Goal: Task Accomplishment & Management: Use online tool/utility

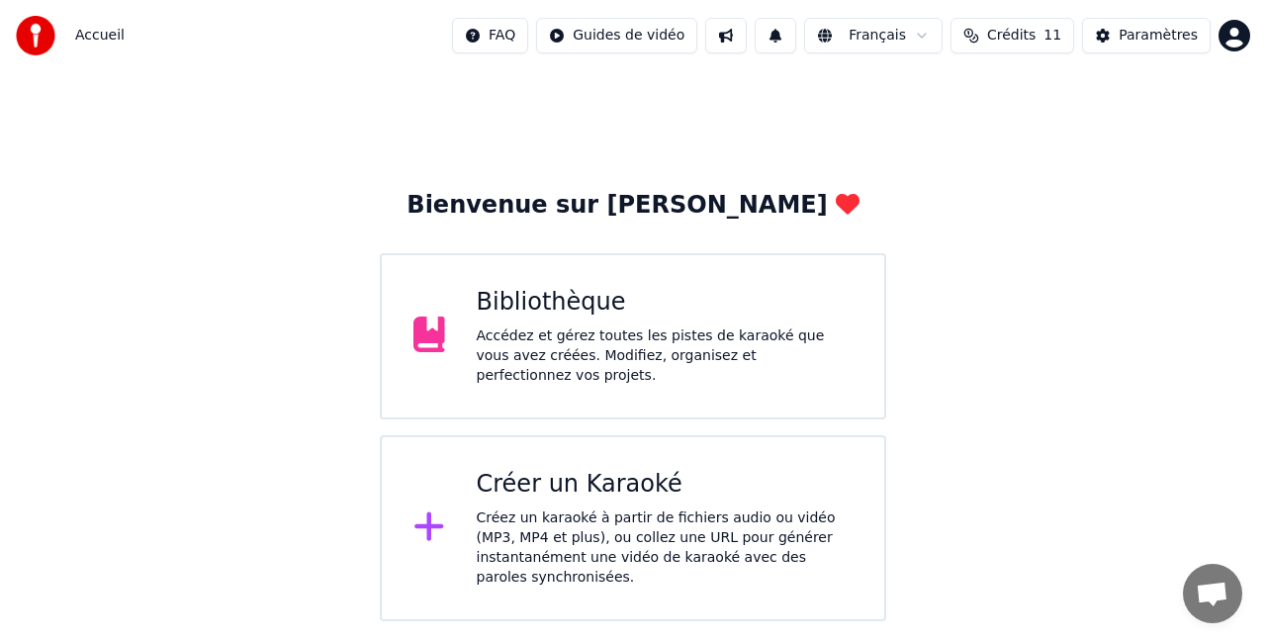
click at [506, 487] on div "Créer un Karaoké" at bounding box center [665, 485] width 377 height 32
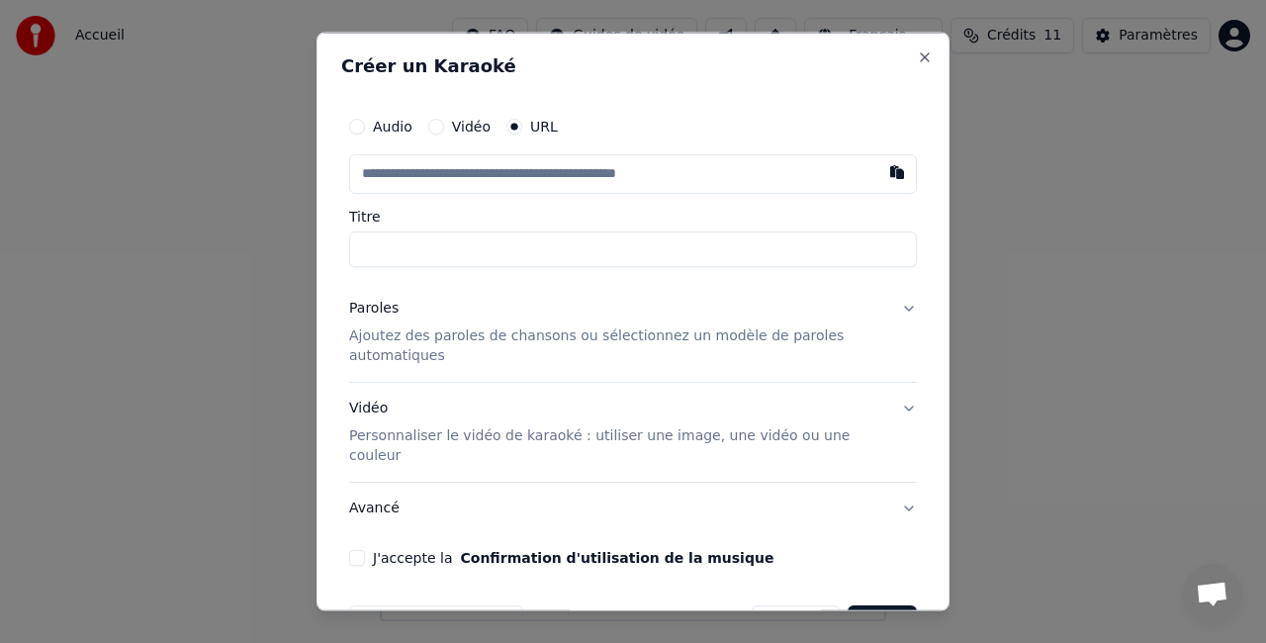
click at [362, 131] on button "Audio" at bounding box center [357, 127] width 16 height 16
click at [359, 130] on button "Audio" at bounding box center [357, 127] width 16 height 16
click at [655, 178] on div "Choisir un fichier Aucun fichier choisi" at bounding box center [633, 173] width 568 height 38
type input "**********"
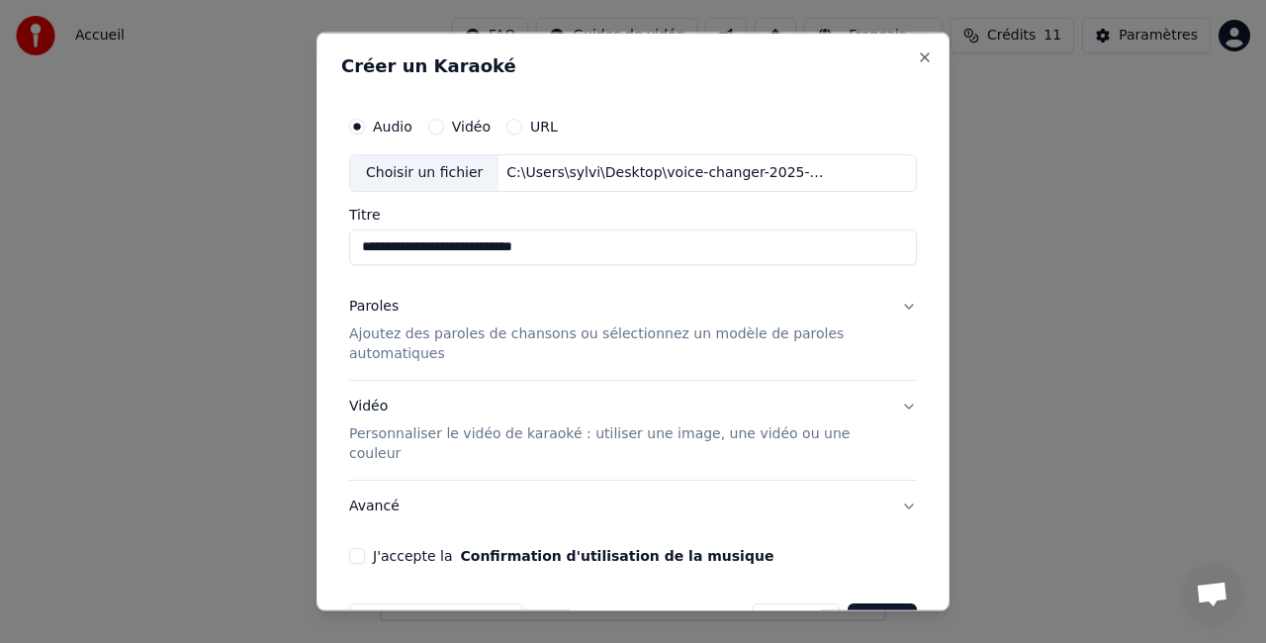
click at [886, 602] on button "Créer" at bounding box center [881, 620] width 69 height 36
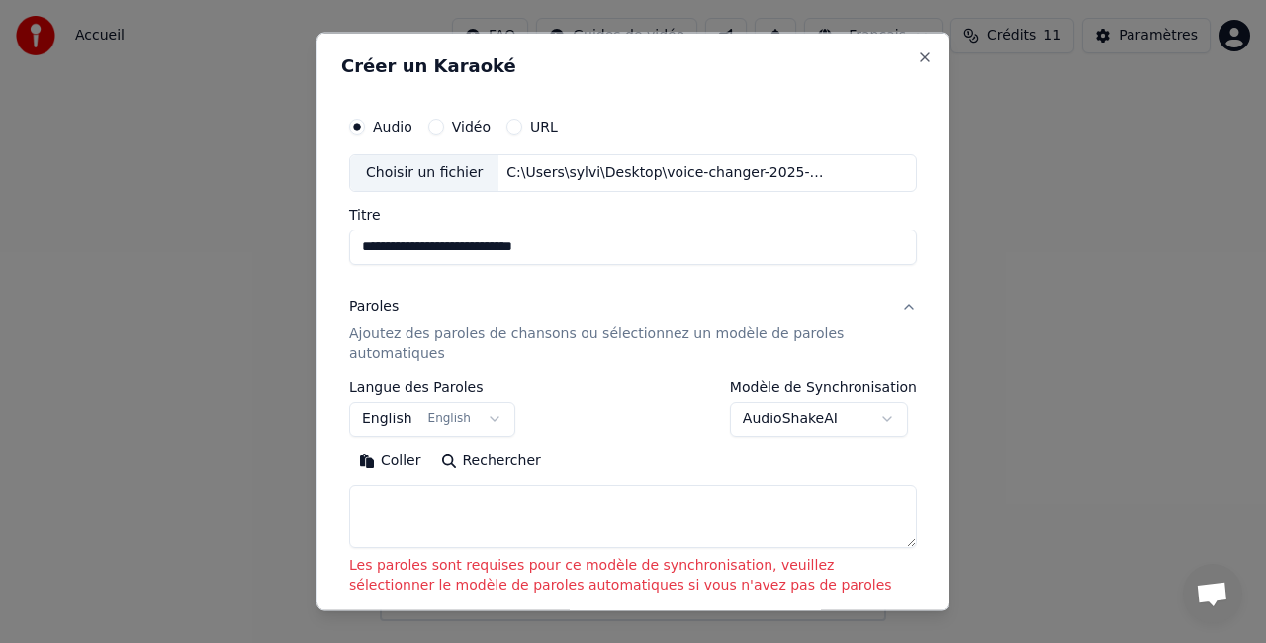
click at [472, 416] on button "English English" at bounding box center [432, 418] width 166 height 36
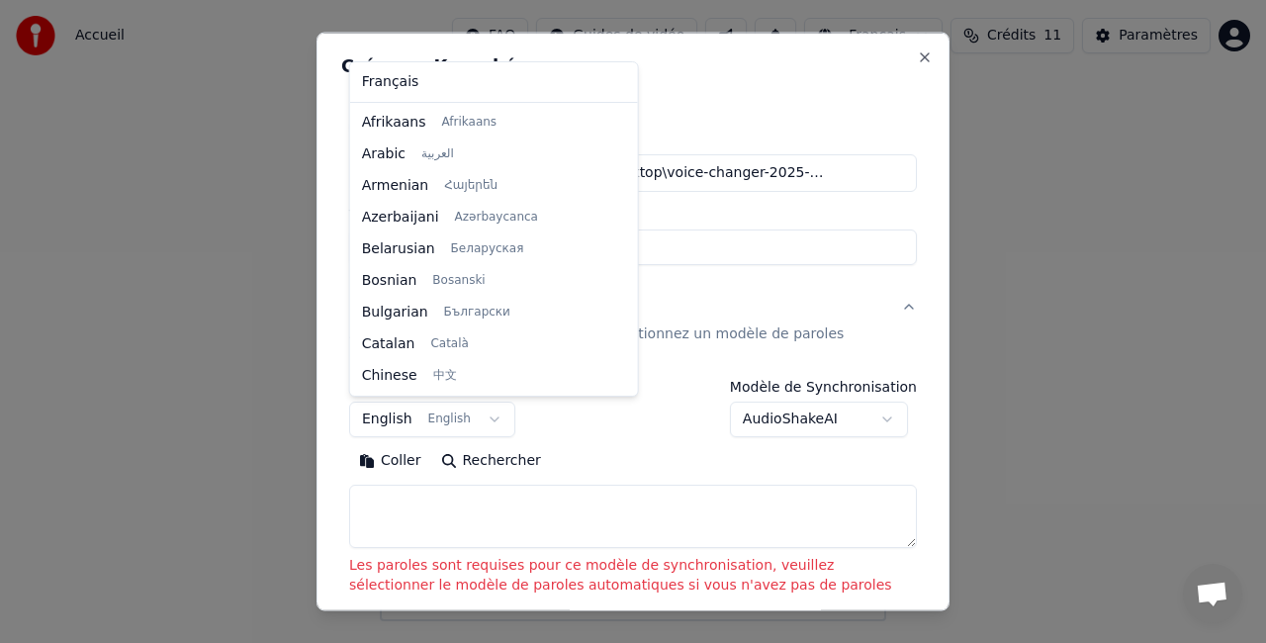
scroll to position [158, 0]
select select "**"
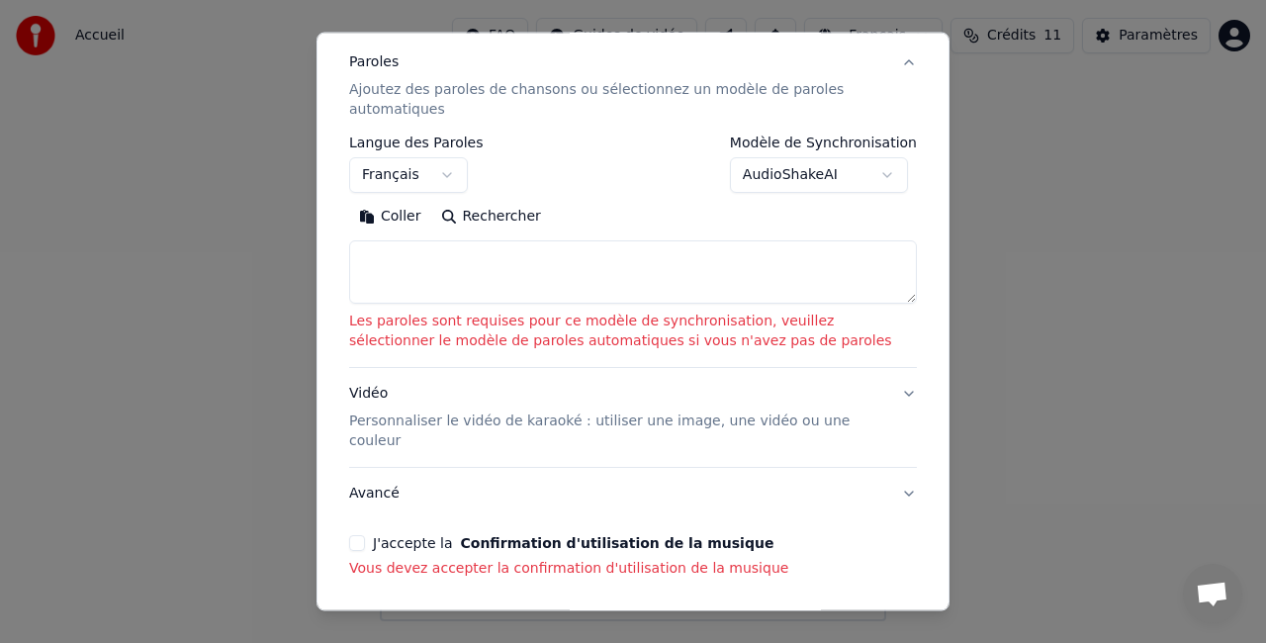
scroll to position [255, 0]
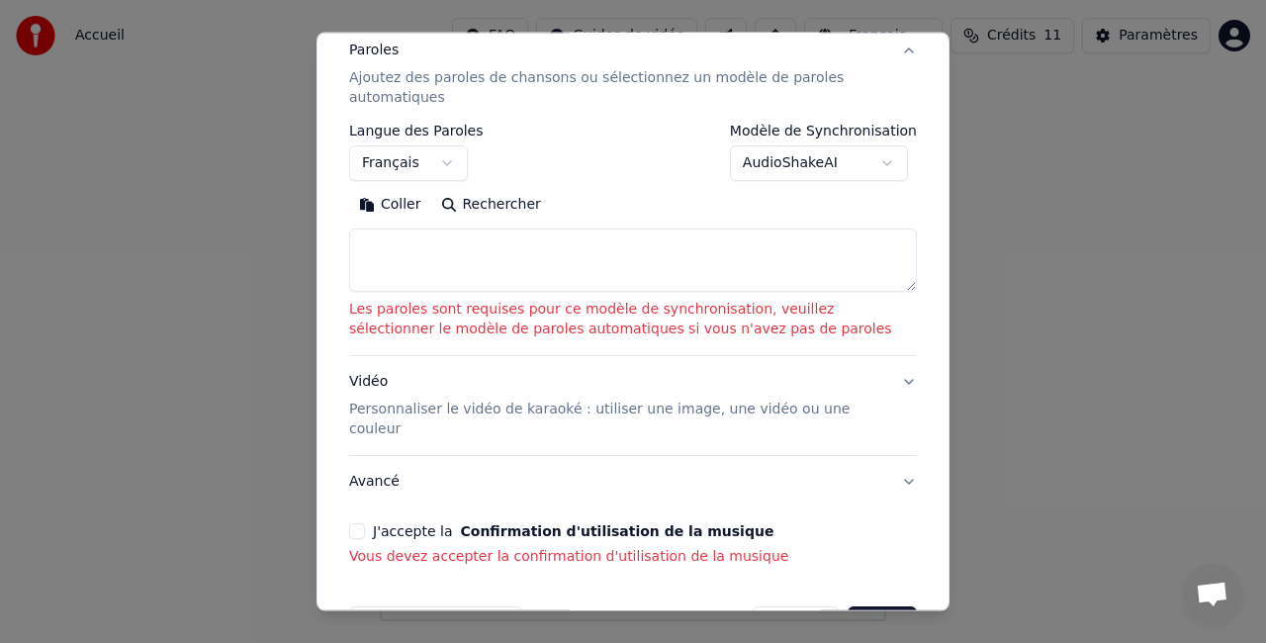
click at [510, 252] on textarea at bounding box center [633, 259] width 568 height 63
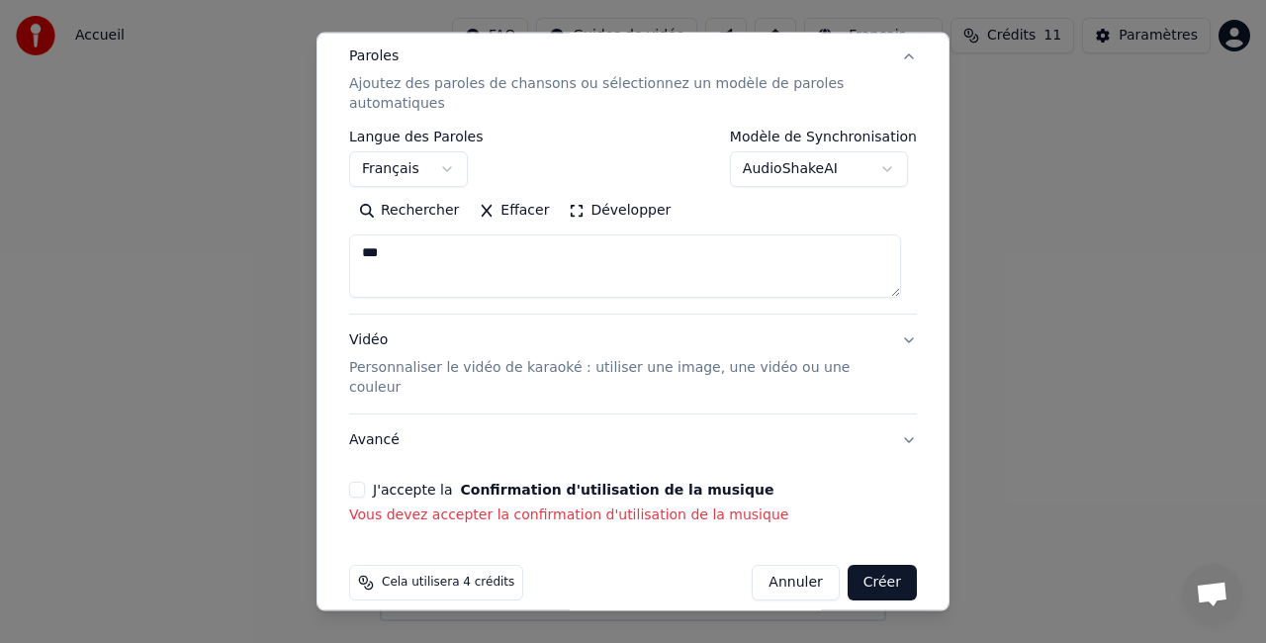
scroll to position [150, 0]
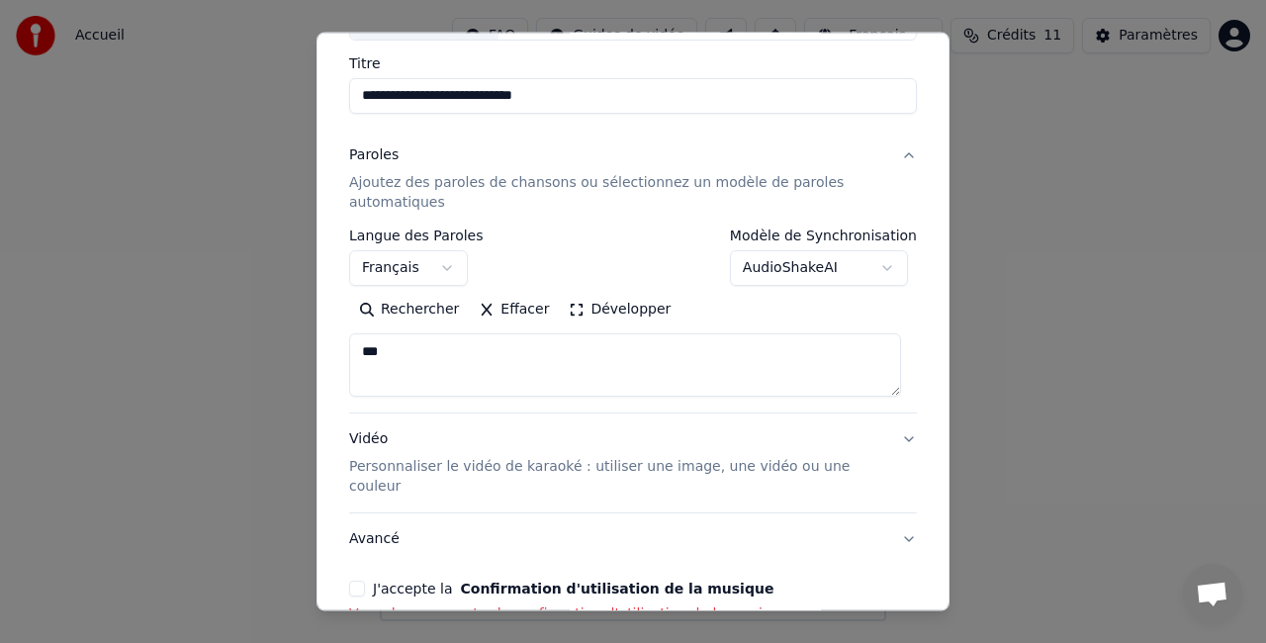
type textarea "***"
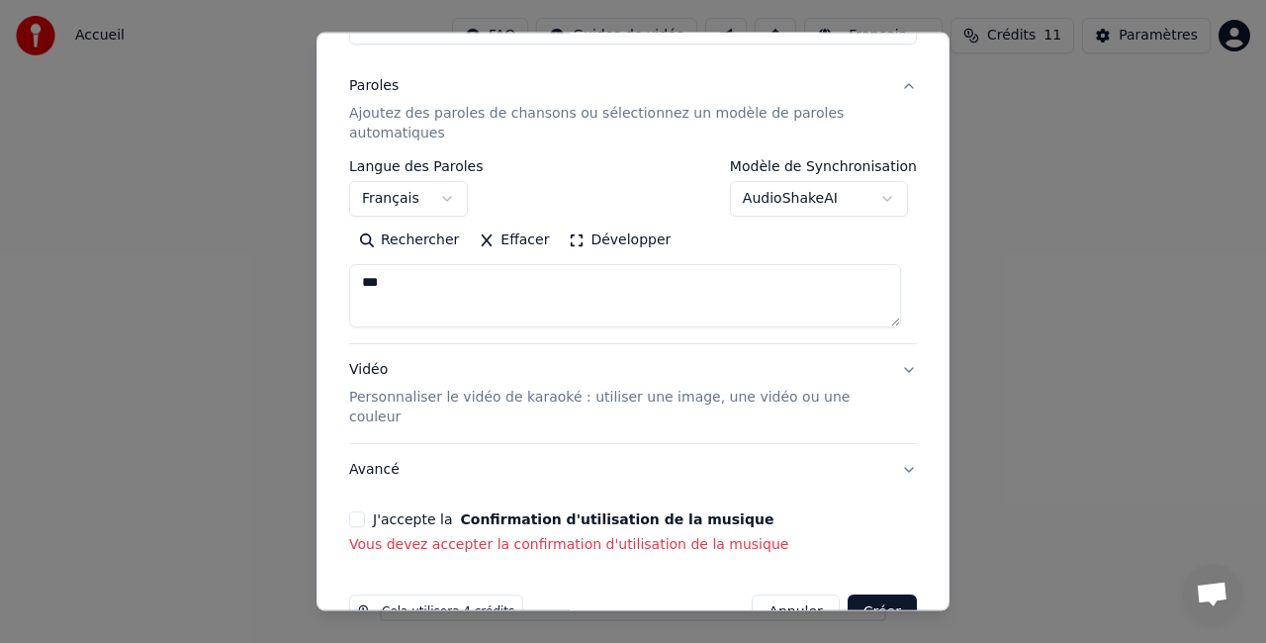
scroll to position [249, 0]
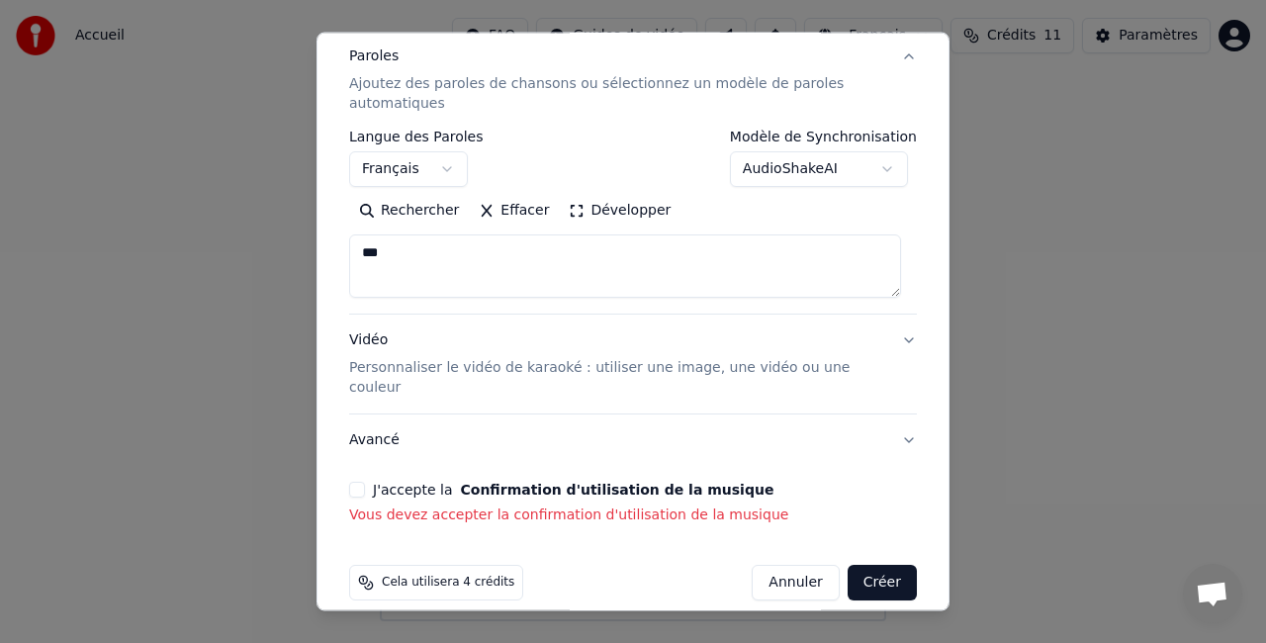
click at [883, 565] on button "Créer" at bounding box center [881, 583] width 69 height 36
select select "**"
click at [354, 482] on button "J'accepte la Confirmation d'utilisation de la musique" at bounding box center [357, 490] width 16 height 16
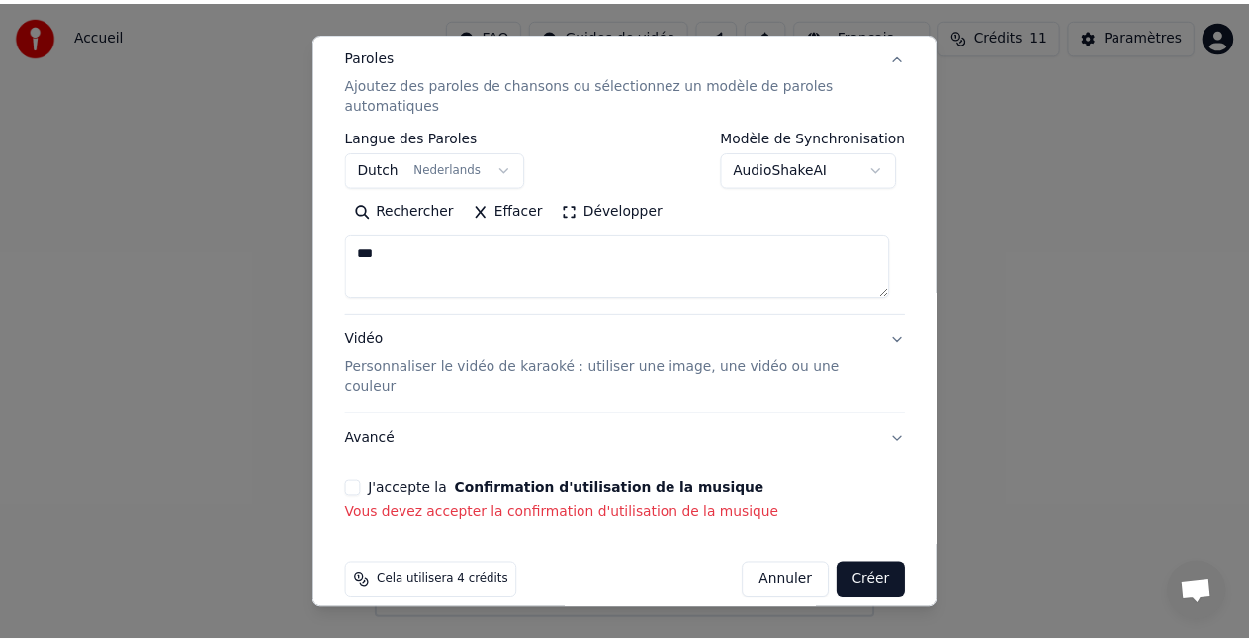
scroll to position [222, 0]
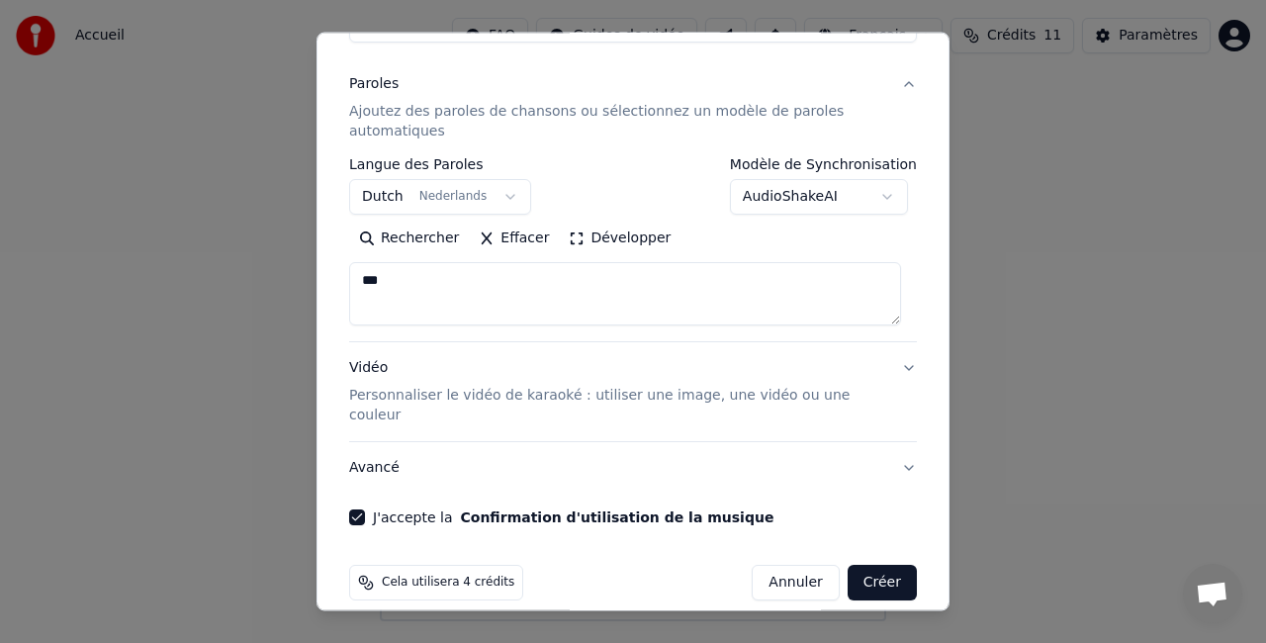
click at [869, 566] on button "Créer" at bounding box center [881, 583] width 69 height 36
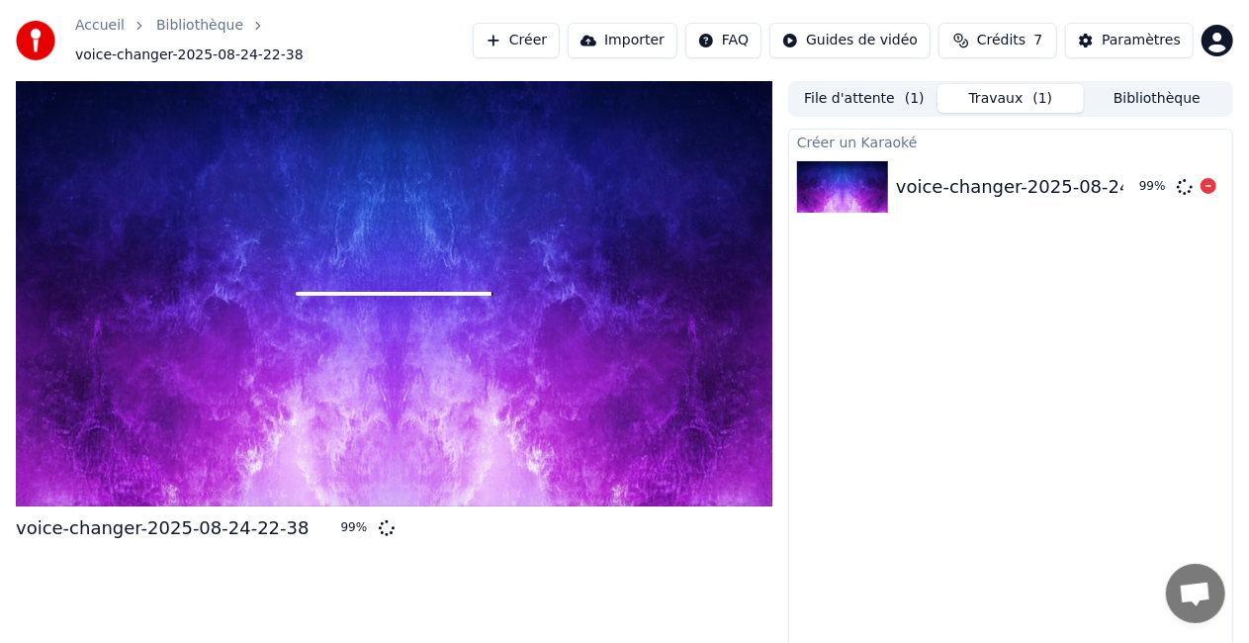
click at [893, 169] on div at bounding box center [846, 186] width 99 height 51
click at [882, 392] on div "Créer un Karaoké voice-changer-2025-08-24-22-38 99 %" at bounding box center [1010, 402] width 445 height 547
click at [326, 352] on div at bounding box center [394, 293] width 756 height 425
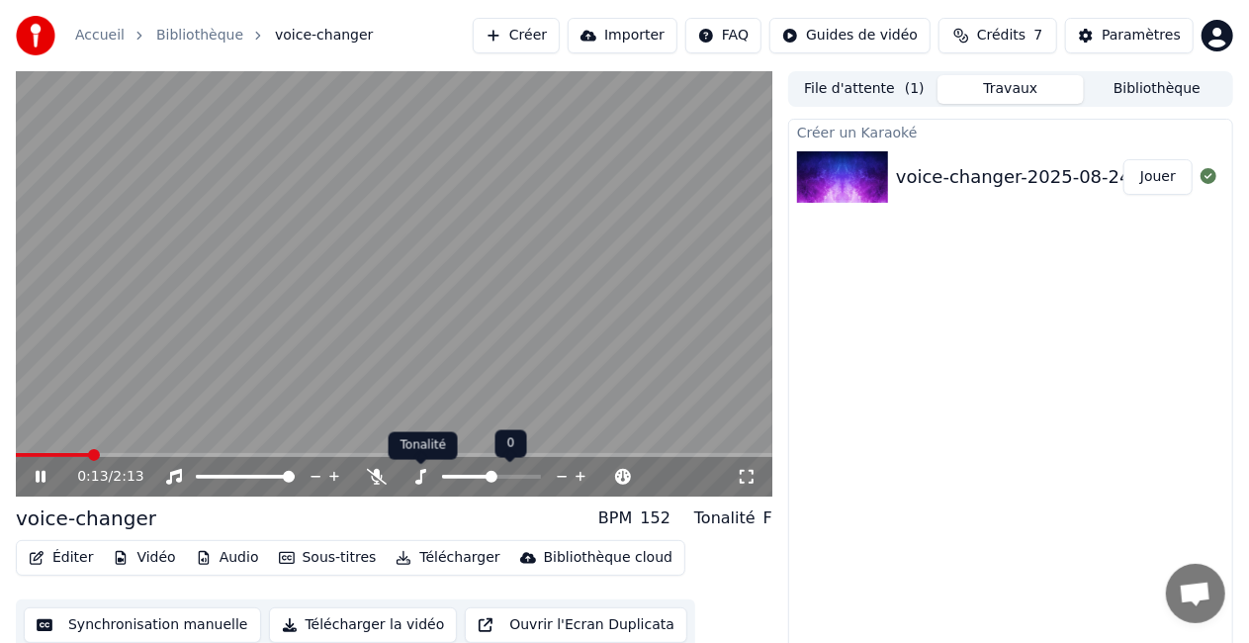
click at [419, 480] on icon at bounding box center [420, 477] width 20 height 16
click at [541, 472] on span at bounding box center [535, 477] width 12 height 12
click at [490, 478] on span at bounding box center [492, 477] width 12 height 12
click at [374, 477] on icon at bounding box center [377, 477] width 20 height 16
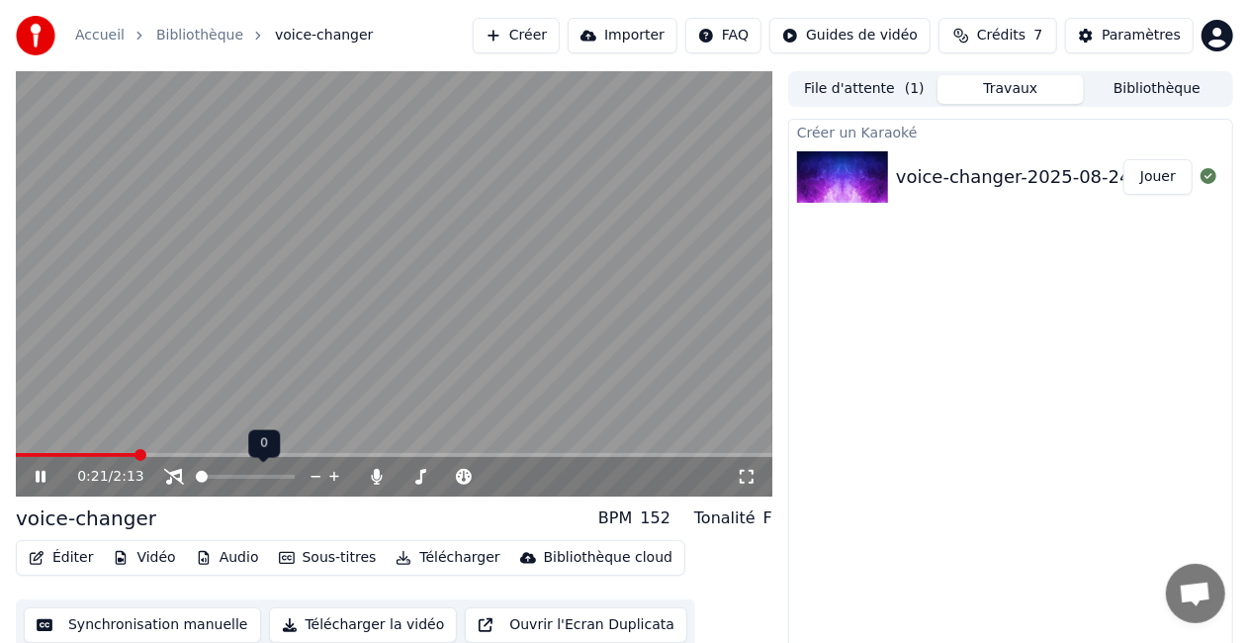
click at [196, 477] on span at bounding box center [202, 477] width 12 height 12
click at [497, 478] on span at bounding box center [492, 477] width 12 height 12
click at [226, 461] on span at bounding box center [232, 455] width 12 height 12
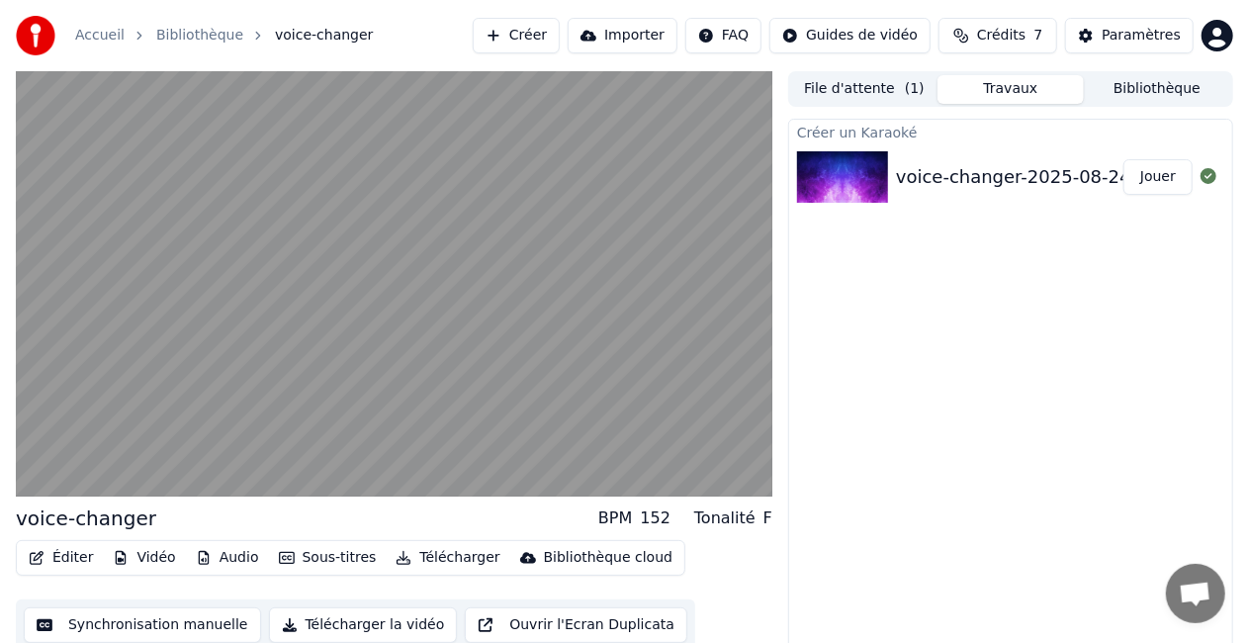
click at [411, 554] on button "Télécharger" at bounding box center [448, 558] width 120 height 28
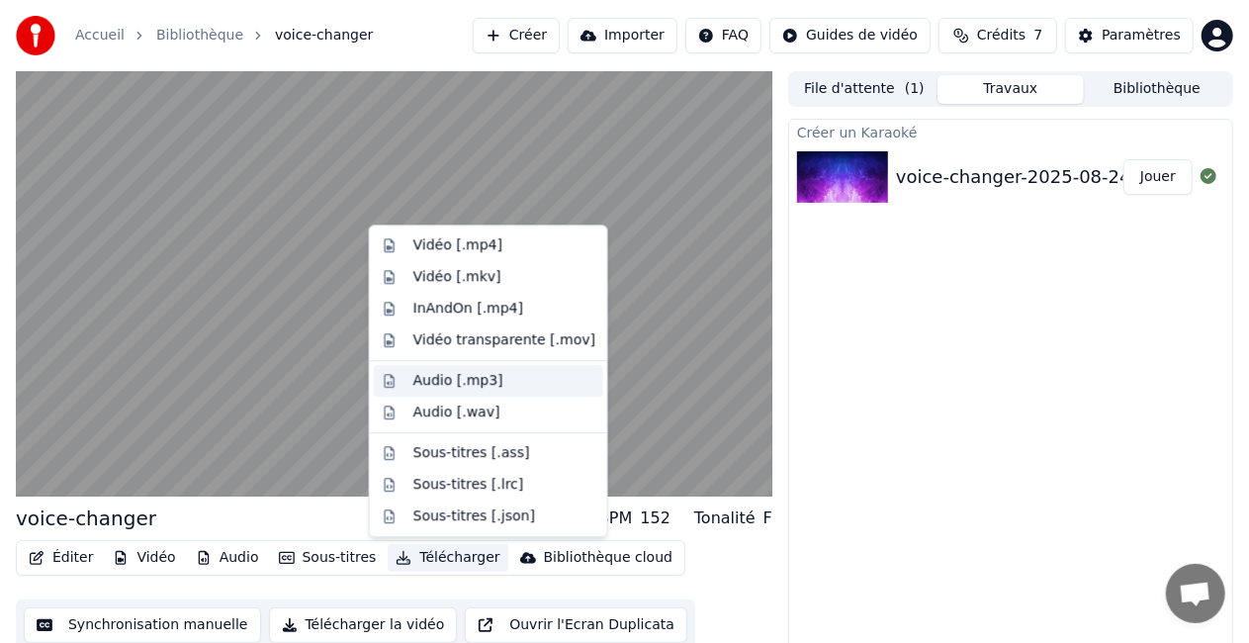
click at [456, 385] on div "Audio [.mp3]" at bounding box center [458, 381] width 90 height 20
